Goal: Download file/media

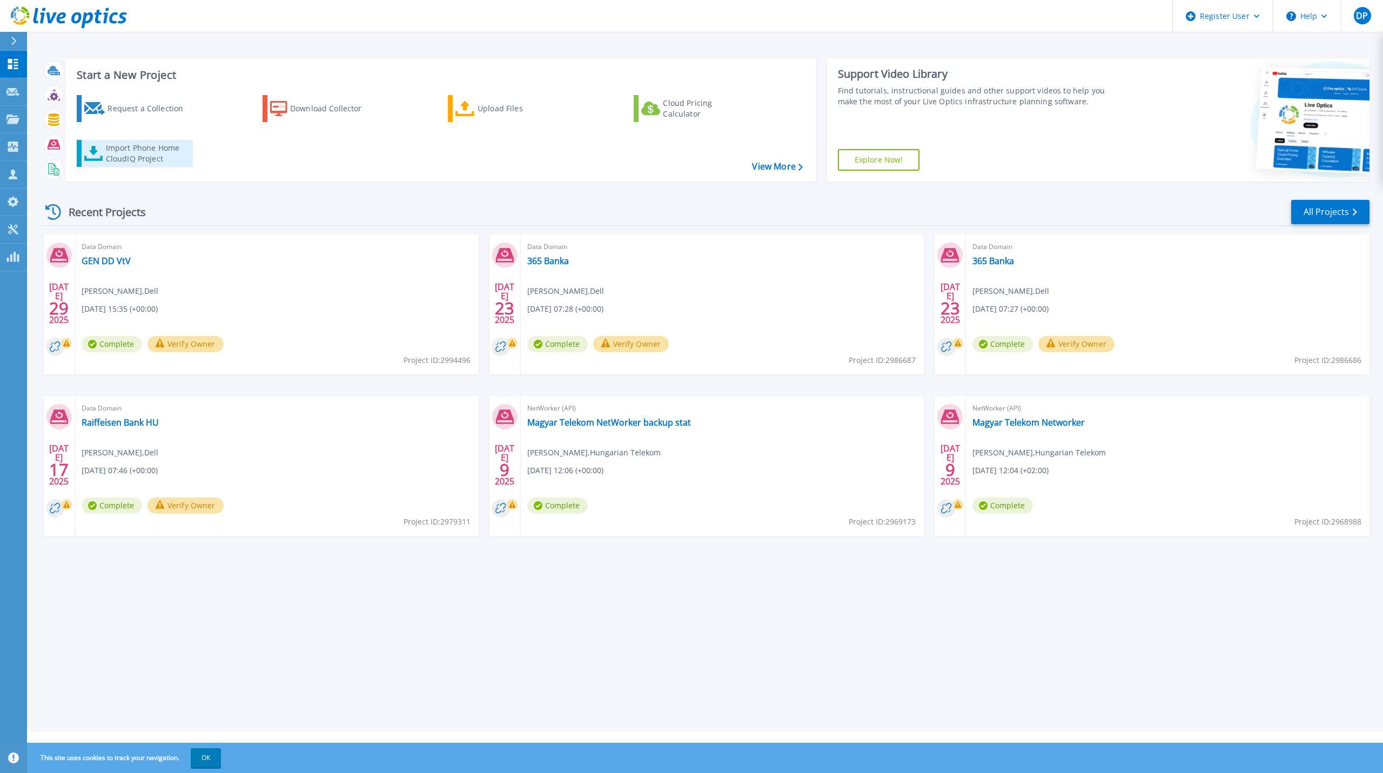
click at [126, 157] on div "Import Phone Home CloudIQ Project" at bounding box center [148, 154] width 84 height 22
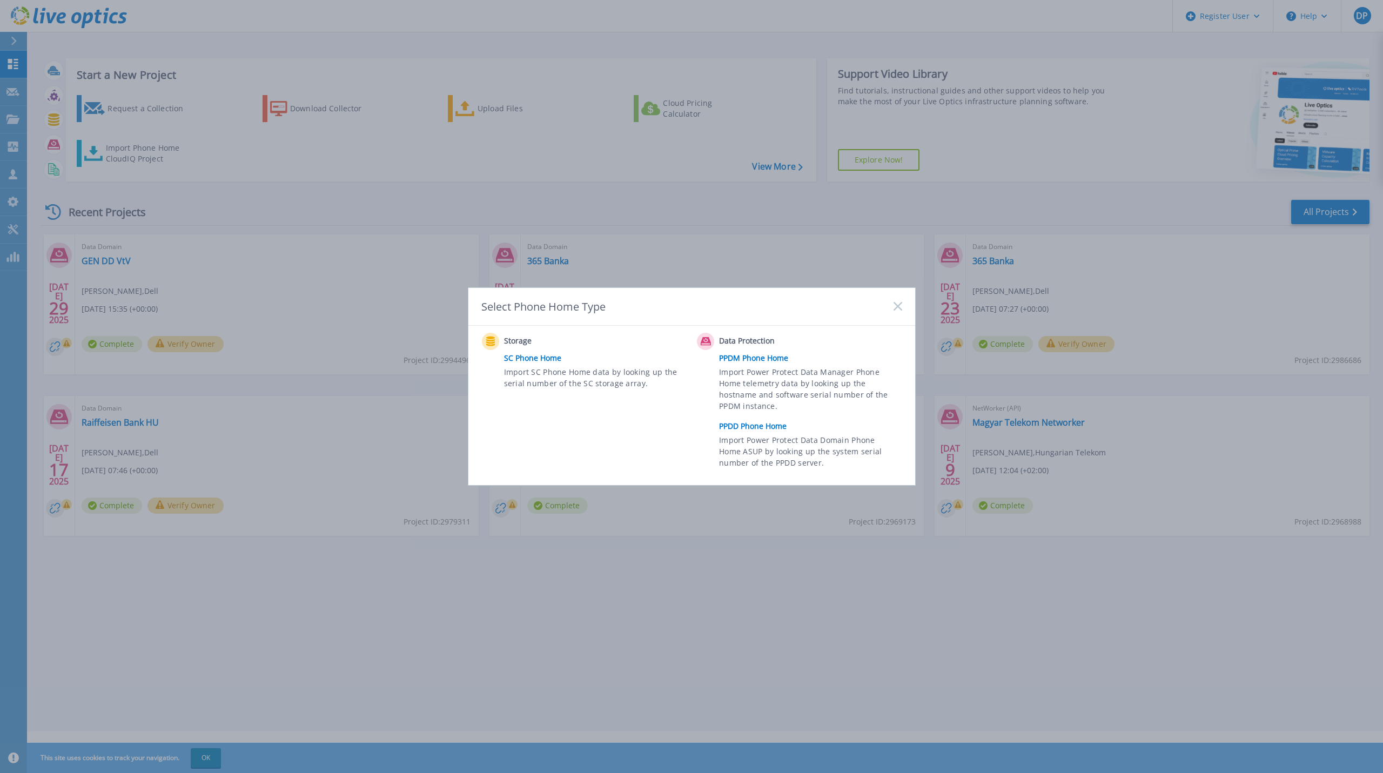
click at [761, 427] on link "PPDD Phone Home" at bounding box center [813, 426] width 188 height 16
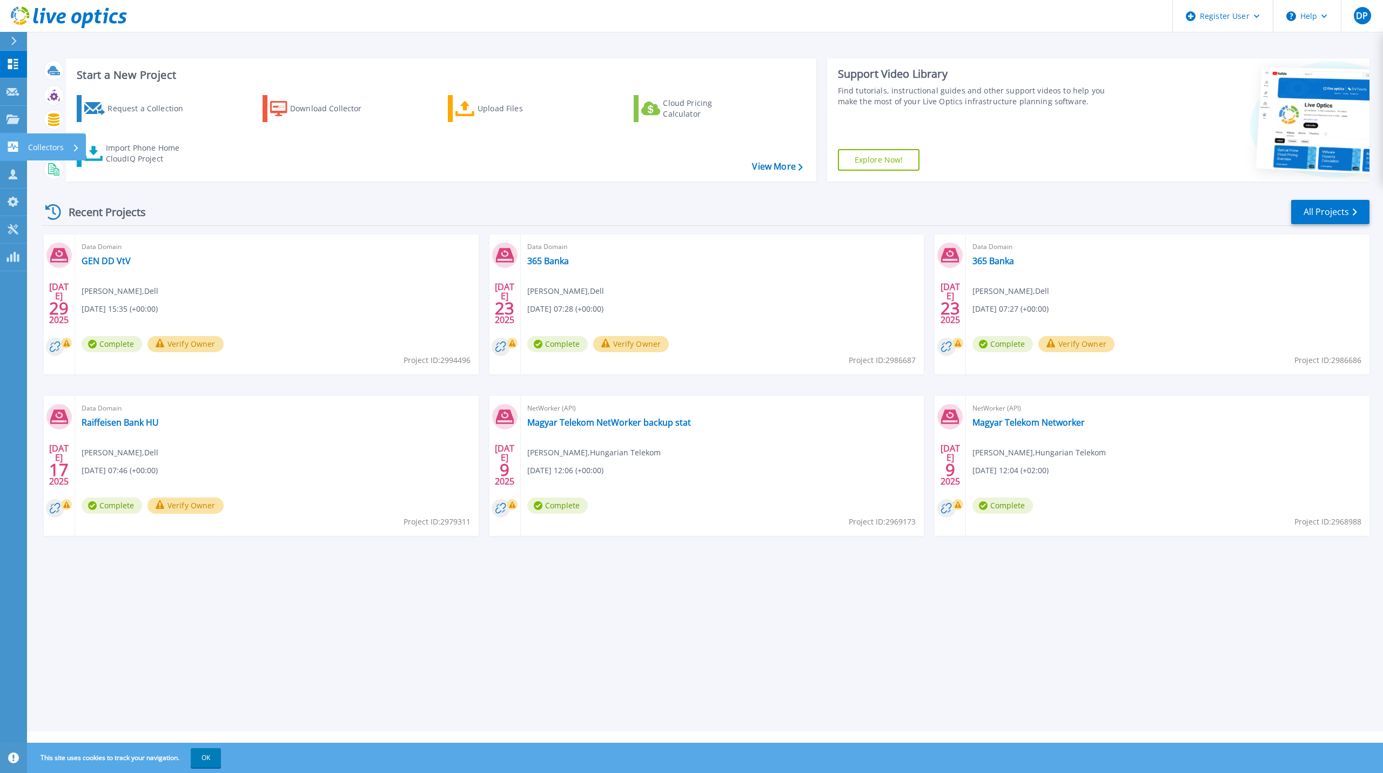
click at [59, 144] on p "Collectors" at bounding box center [46, 147] width 36 height 28
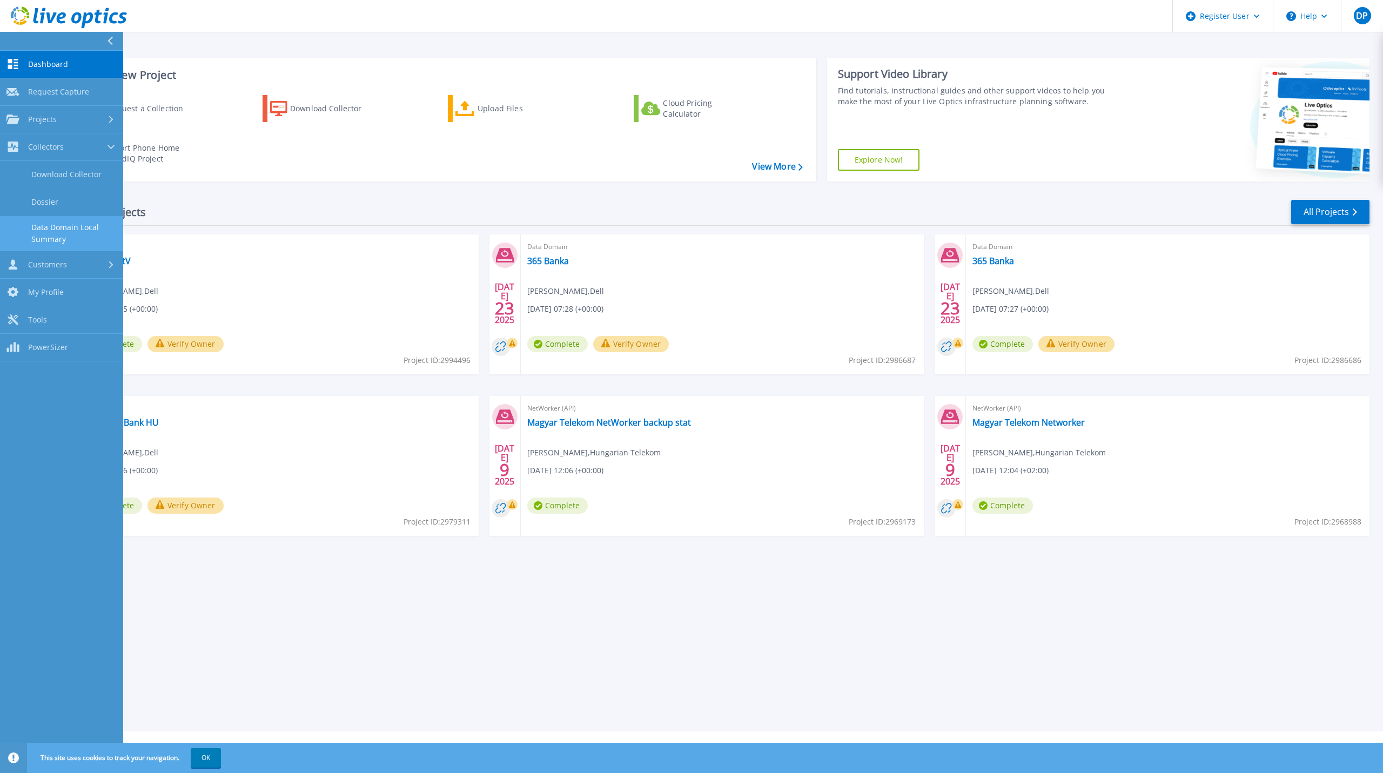
click at [63, 229] on link "Data Domain Local Summary" at bounding box center [61, 233] width 123 height 35
click at [76, 237] on link "Data Domain Local Summary" at bounding box center [61, 233] width 123 height 35
click at [43, 231] on link "Data Domain Local Summary" at bounding box center [61, 233] width 123 height 35
click at [92, 232] on link "Data Domain Local Summary" at bounding box center [61, 233] width 123 height 35
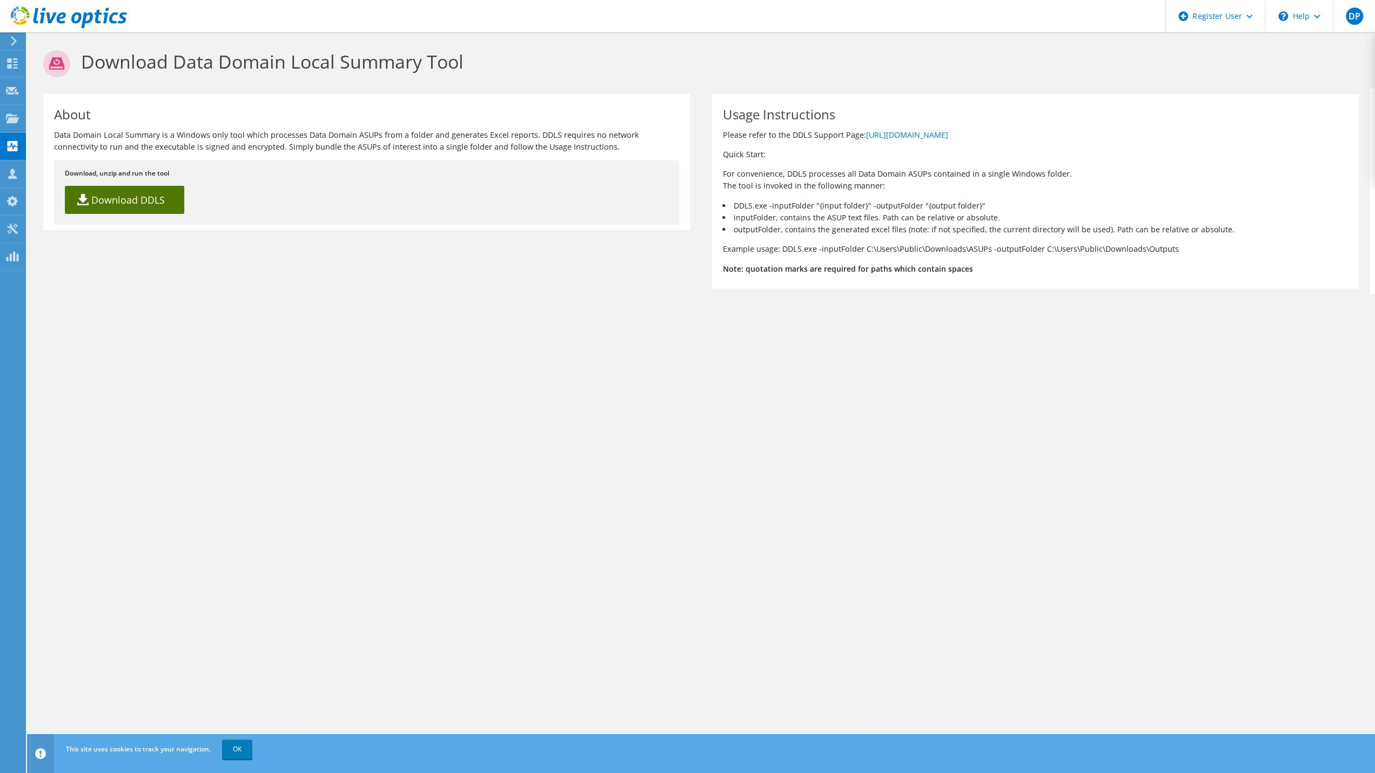
click at [119, 199] on link "Download DDLS" at bounding box center [124, 200] width 119 height 28
click at [948, 136] on link "[URL][DOMAIN_NAME]" at bounding box center [907, 135] width 82 height 10
